Goal: Complete application form

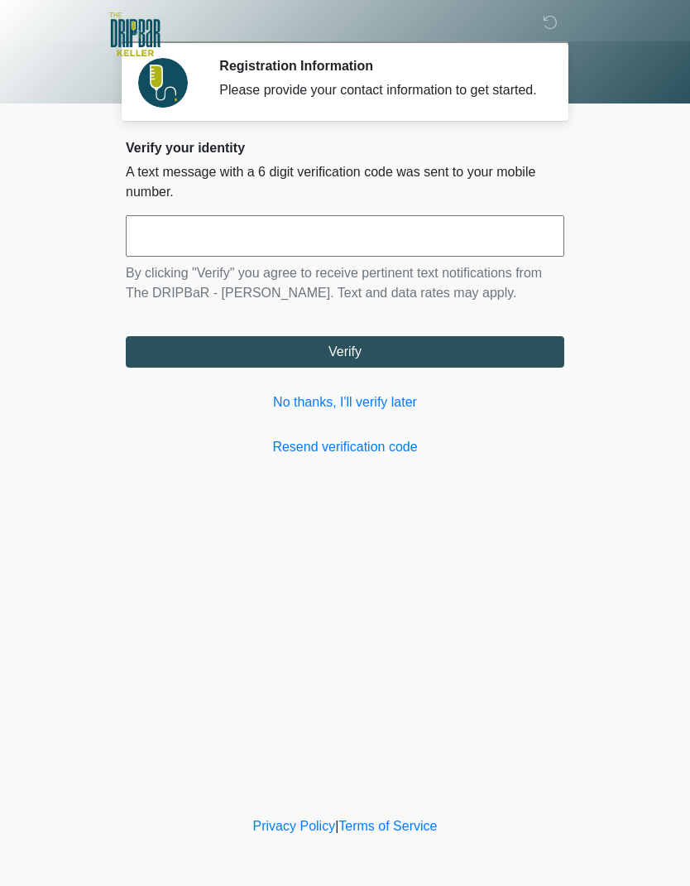
click at [424, 257] on input "text" at bounding box center [345, 235] width 439 height 41
type input "******"
click at [406, 368] on button "Verify" at bounding box center [345, 351] width 439 height 31
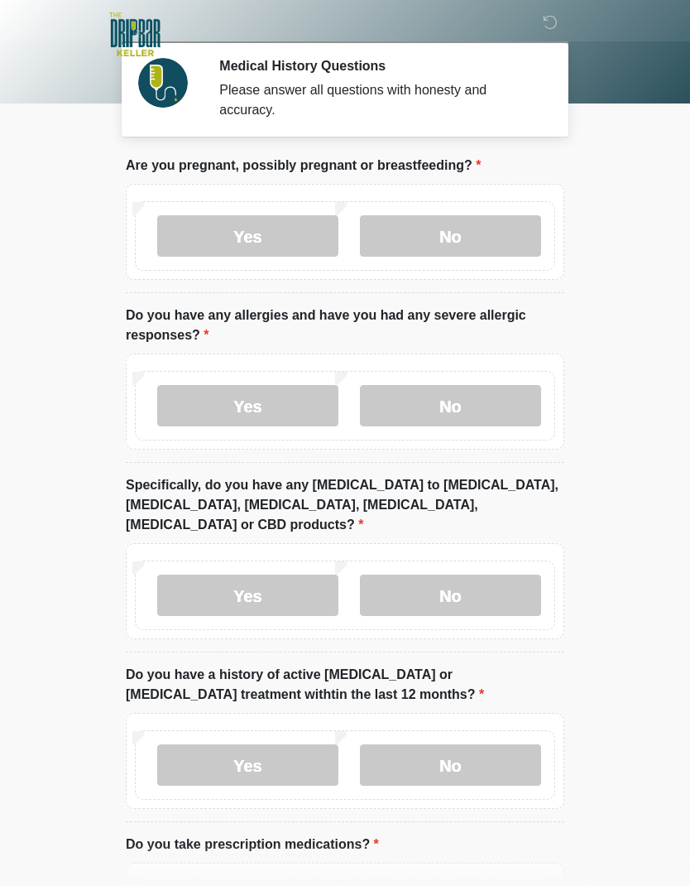
click at [478, 225] on label "No" at bounding box center [450, 235] width 181 height 41
click at [482, 393] on label "No" at bounding box center [450, 405] width 181 height 41
click at [490, 575] on label "No" at bounding box center [450, 595] width 181 height 41
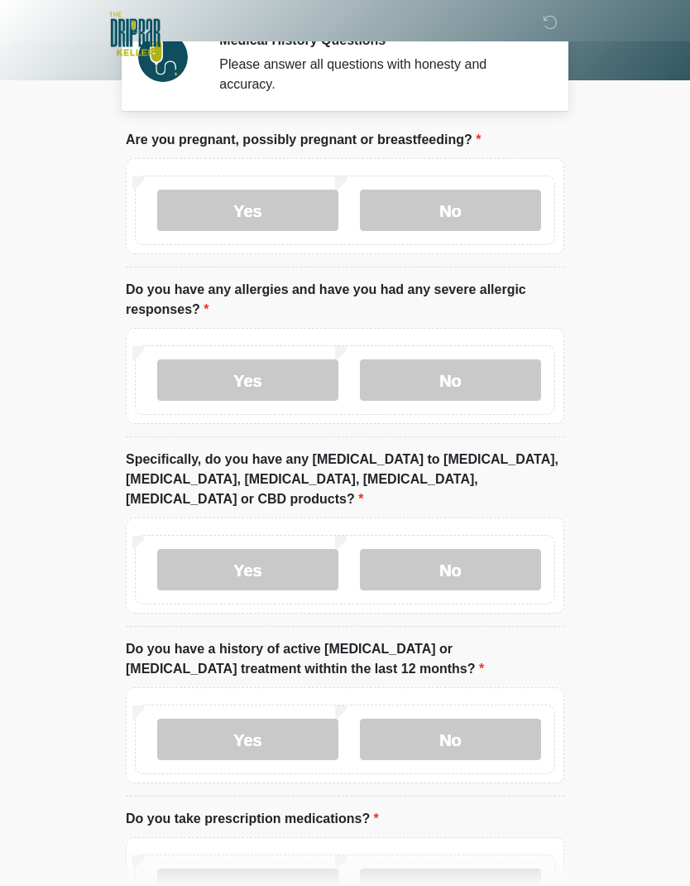
scroll to position [41, 0]
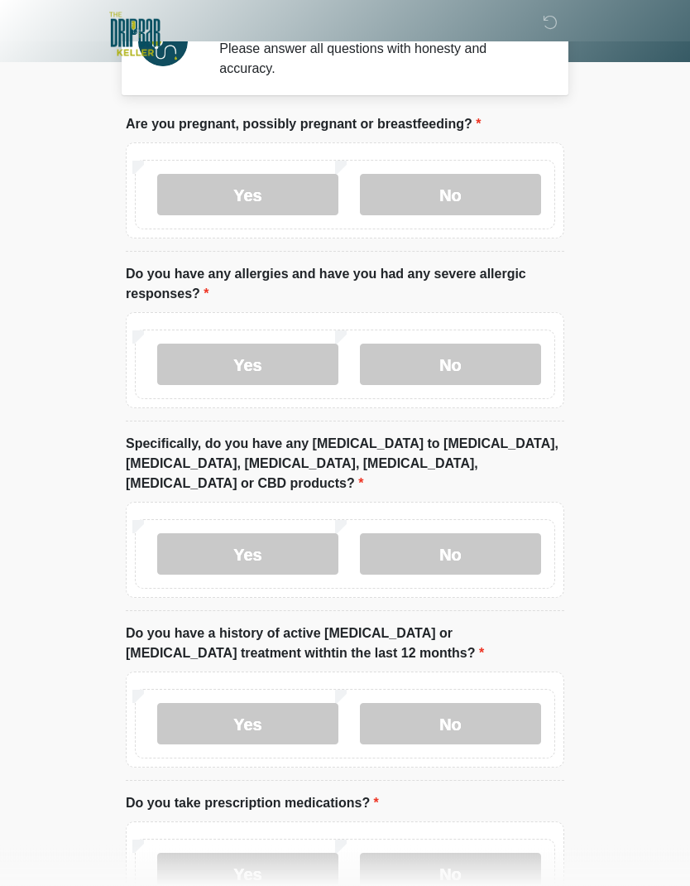
click at [473, 704] on label "No" at bounding box center [450, 724] width 181 height 41
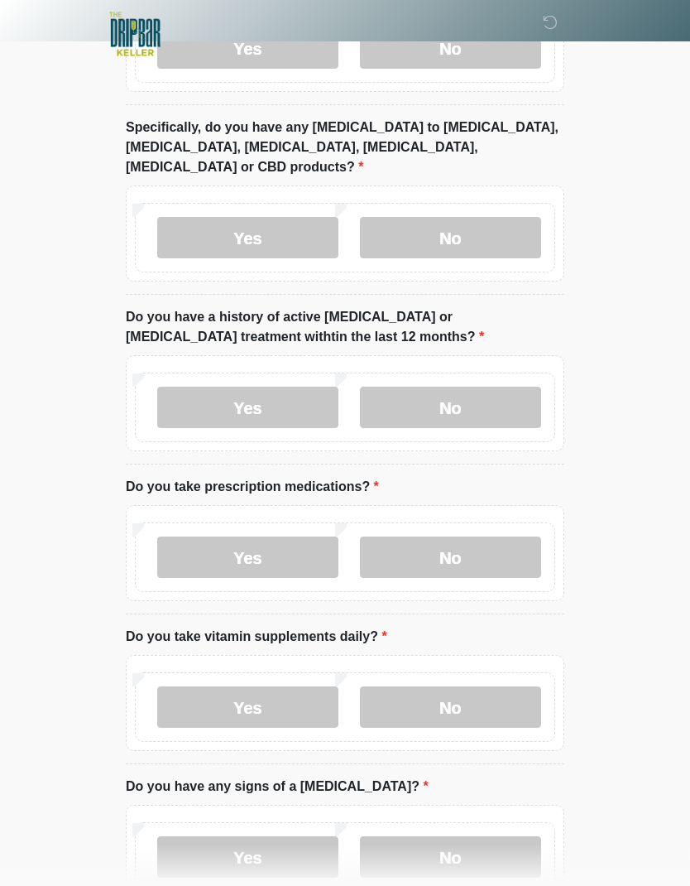
scroll to position [358, 0]
click at [299, 536] on label "Yes" at bounding box center [247, 556] width 181 height 41
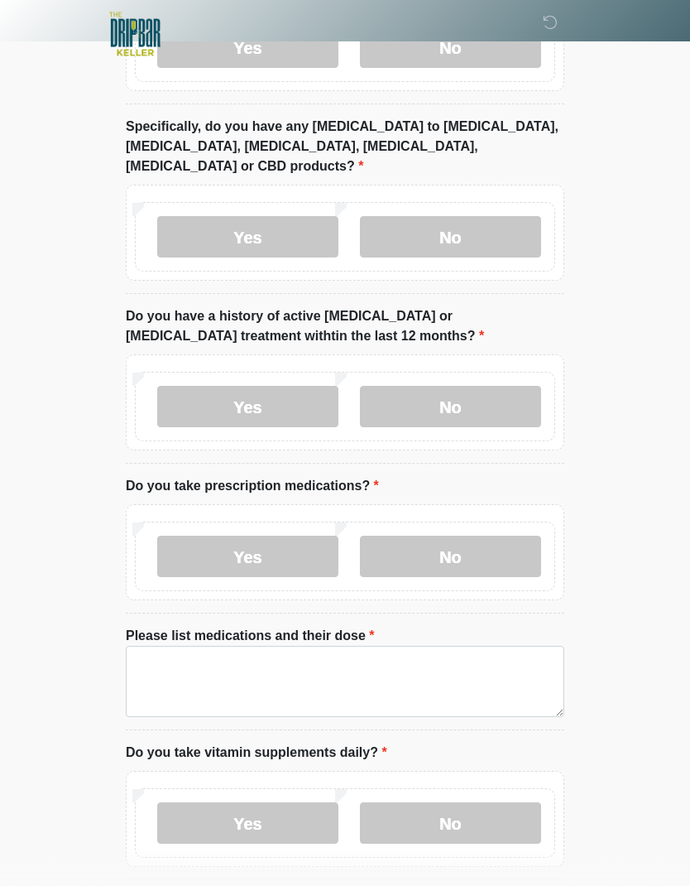
scroll to position [358, 0]
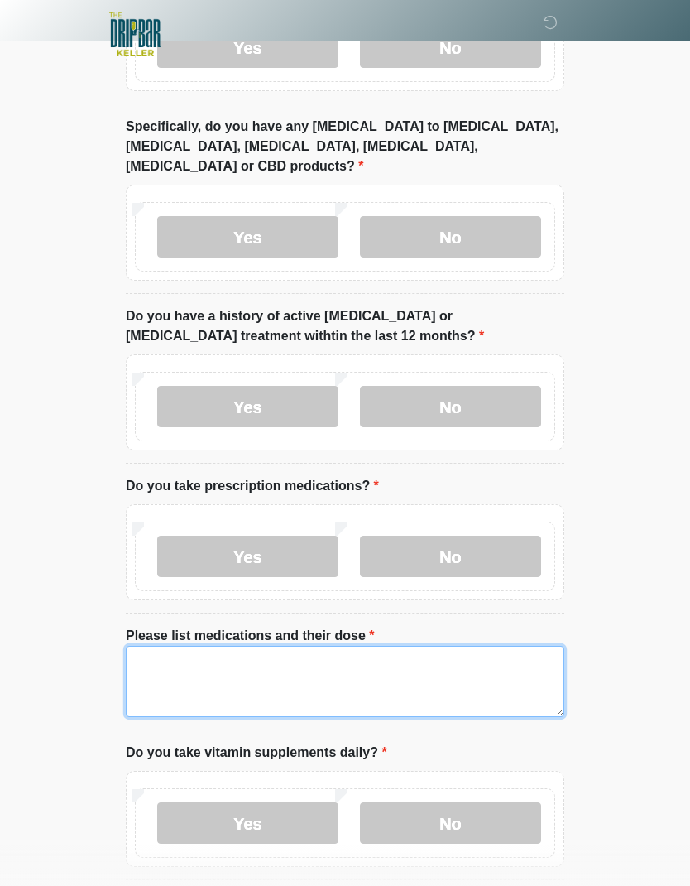
click at [325, 650] on textarea "Please list medications and their dose" at bounding box center [345, 681] width 439 height 71
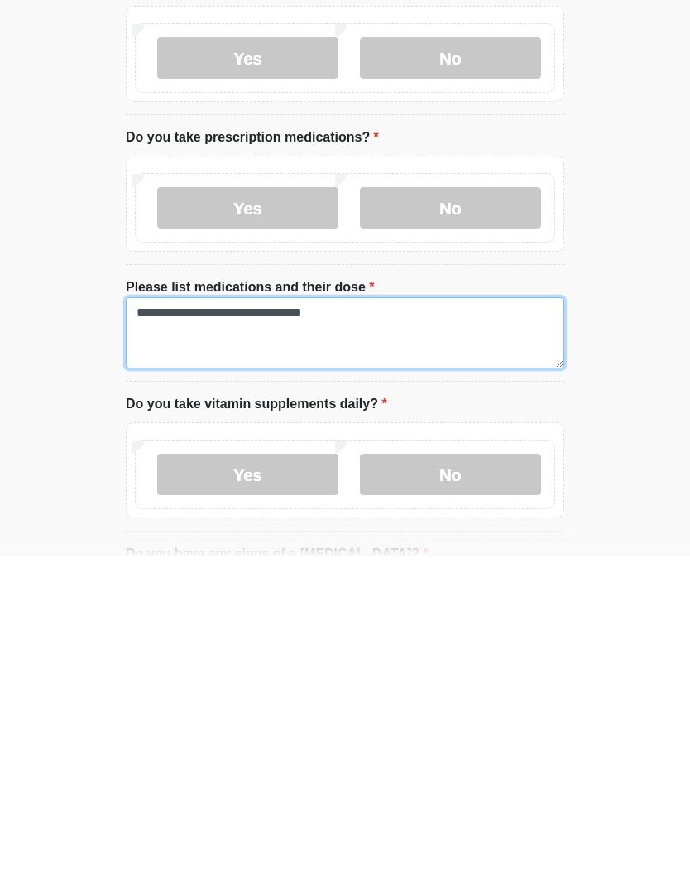
type textarea "**********"
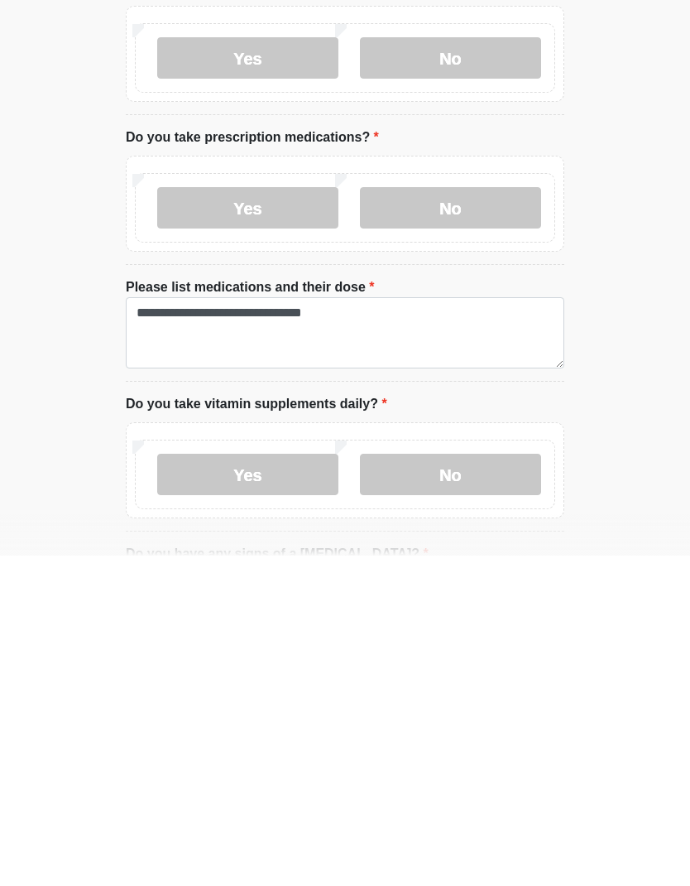
click at [475, 784] on label "No" at bounding box center [450, 804] width 181 height 41
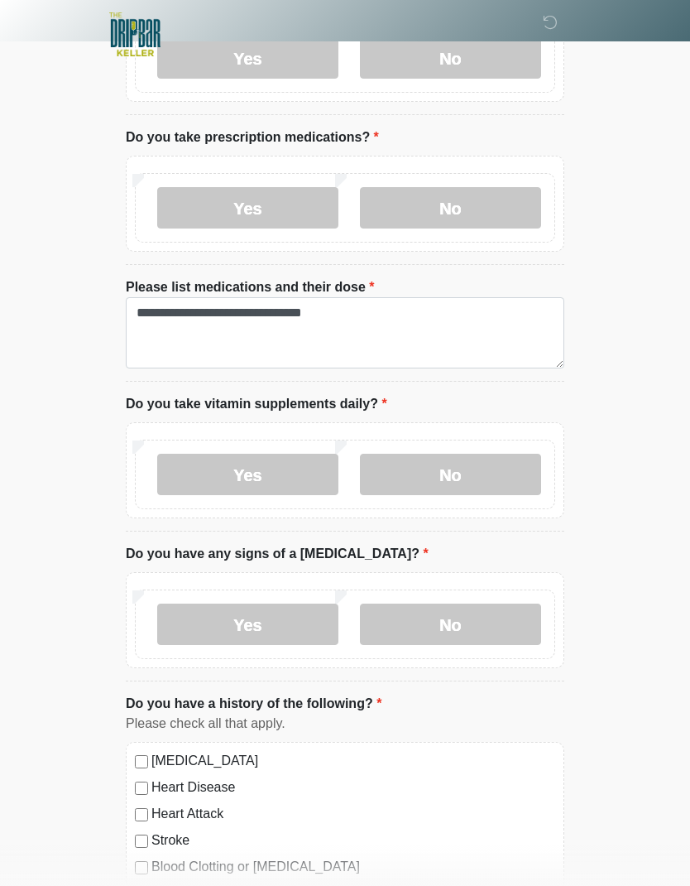
click at [480, 603] on label "No" at bounding box center [450, 623] width 181 height 41
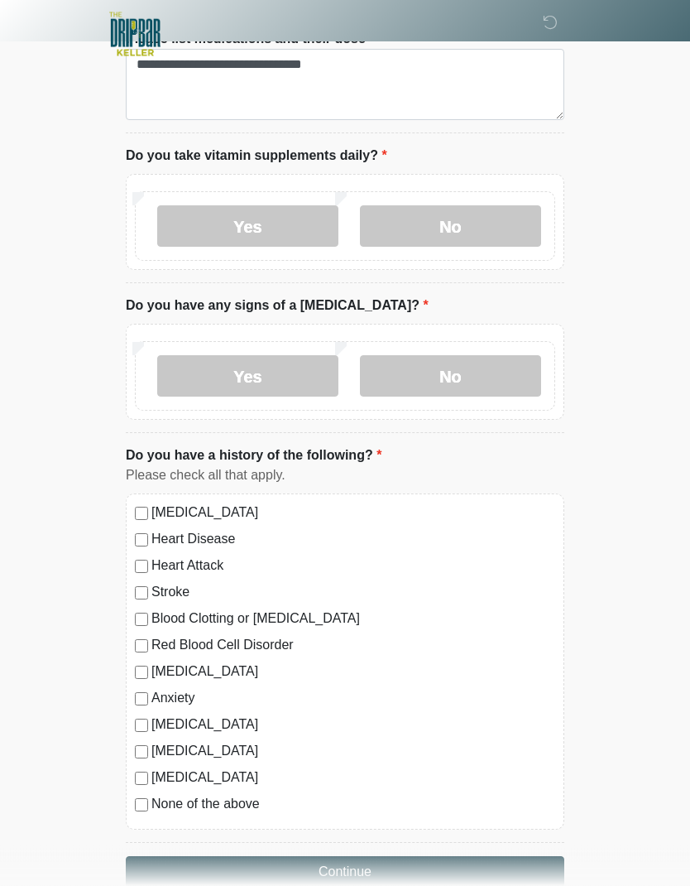
scroll to position [957, 0]
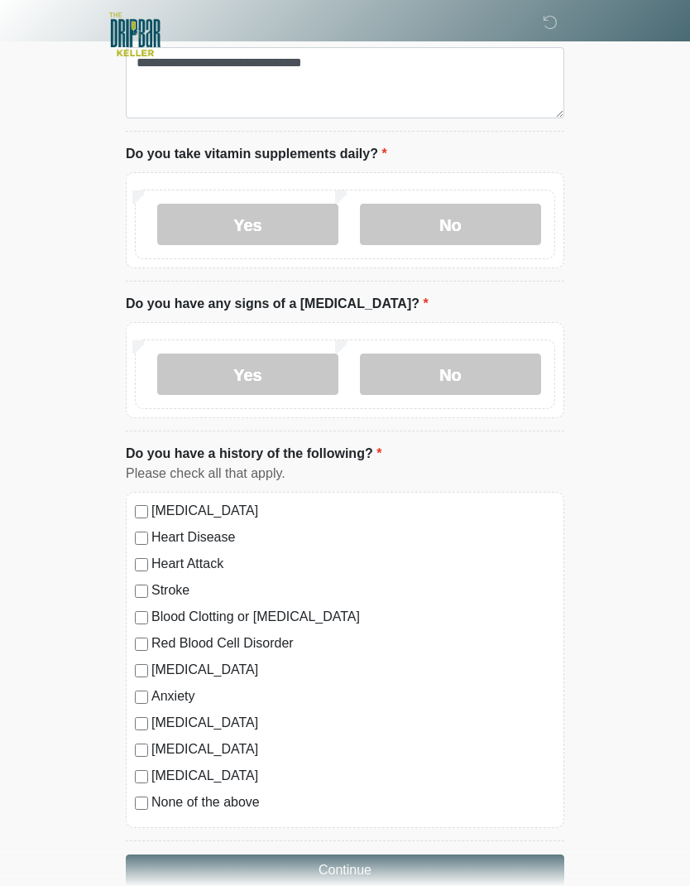
click at [396, 854] on button "Continue" at bounding box center [345, 869] width 439 height 31
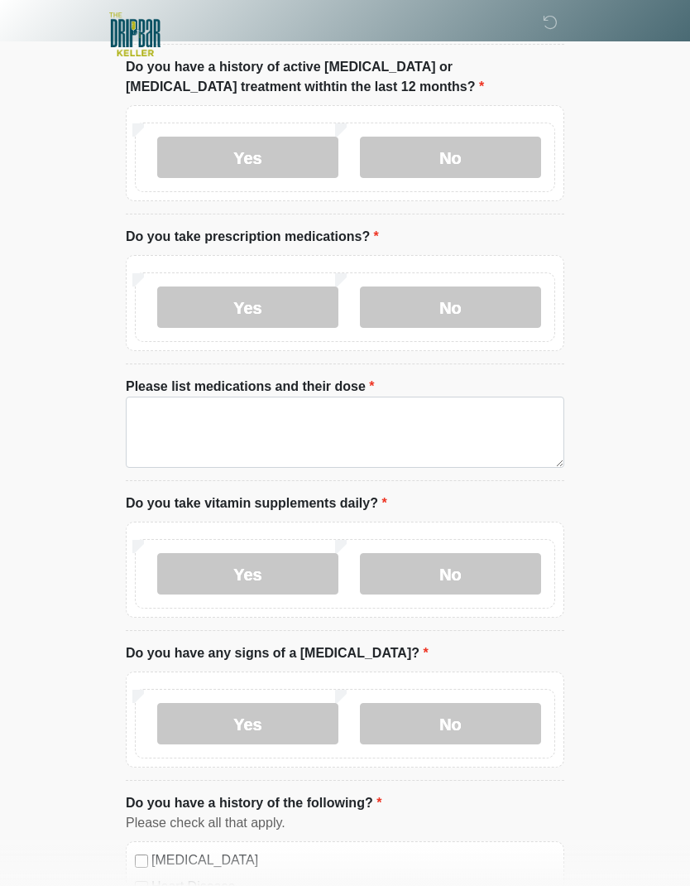
scroll to position [0, 0]
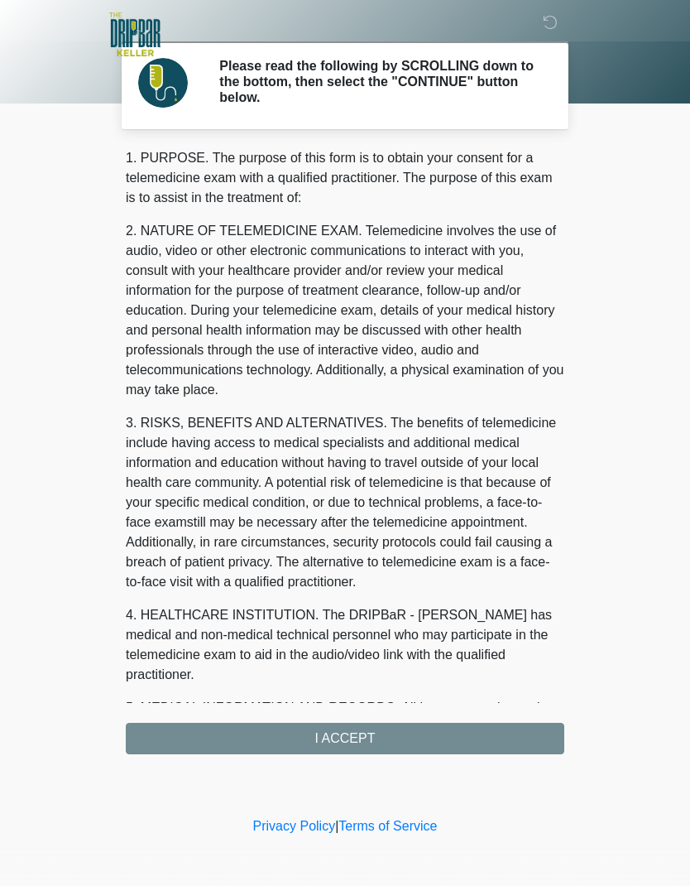
click at [454, 728] on div "1. PURPOSE. The purpose of this form is to obtain your consent for a telemedici…" at bounding box center [345, 451] width 439 height 606
click at [425, 737] on div "1. PURPOSE. The purpose of this form is to obtain your consent for a telemedici…" at bounding box center [345, 451] width 439 height 606
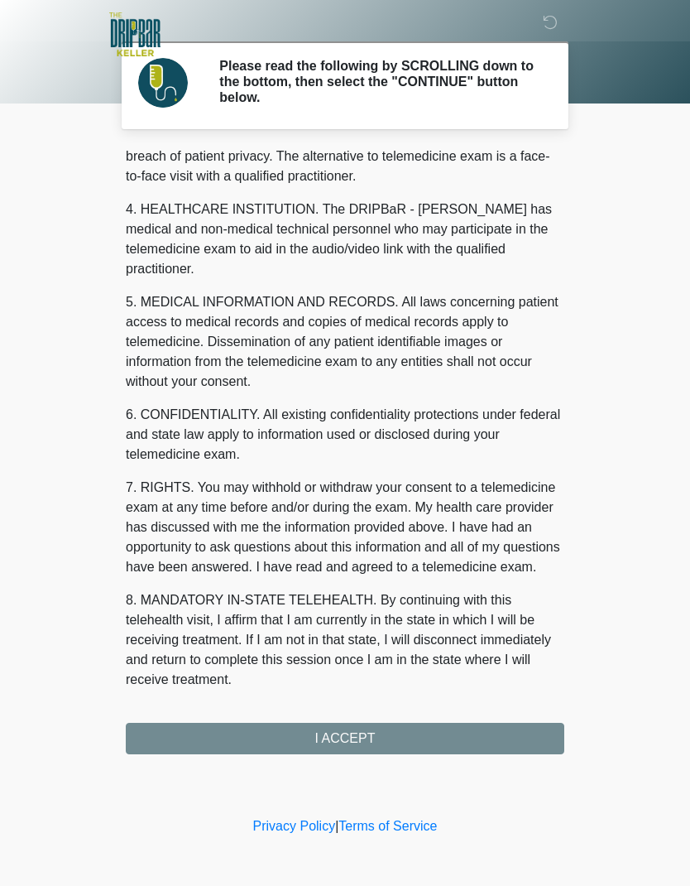
click at [432, 733] on button "I ACCEPT" at bounding box center [345, 738] width 439 height 31
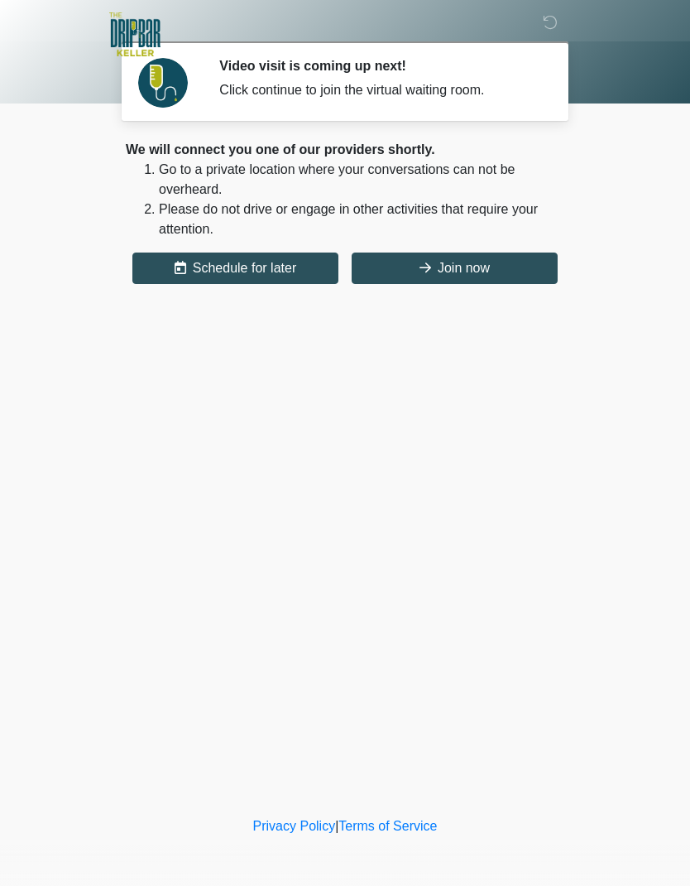
click at [507, 265] on button "Join now" at bounding box center [455, 267] width 206 height 31
